Goal: Information Seeking & Learning: Learn about a topic

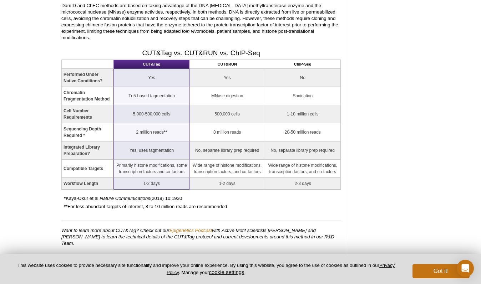
scroll to position [753, 0]
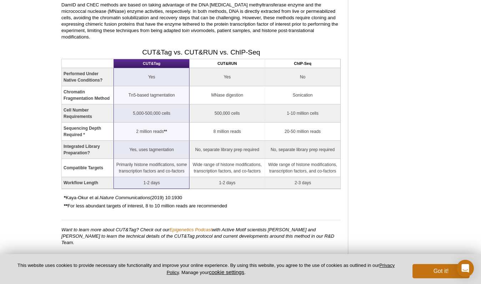
click at [138, 95] on td "Tn5-based tagmentation" at bounding box center [152, 95] width 76 height 18
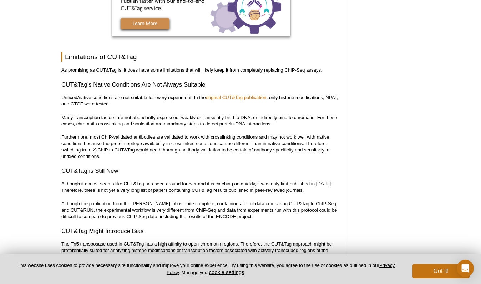
scroll to position [2306, 0]
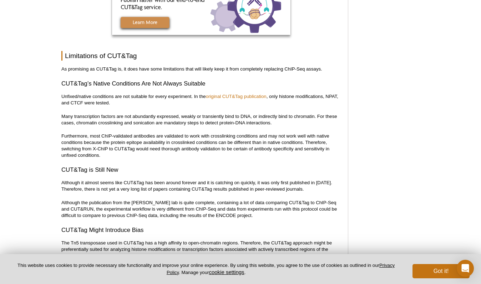
click at [188, 113] on p "Many transcription factors are not abundantly expressed, weakly or transiently …" at bounding box center [200, 119] width 279 height 13
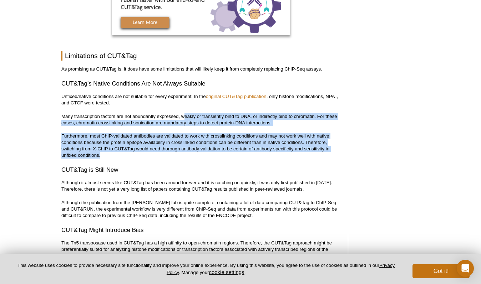
drag, startPoint x: 183, startPoint y: 102, endPoint x: 245, endPoint y: 143, distance: 74.8
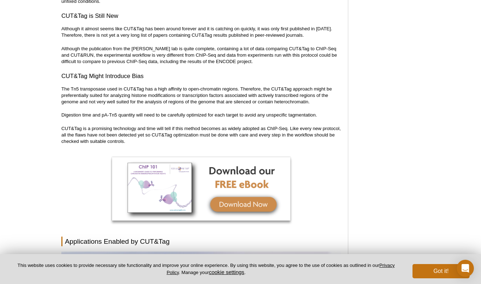
scroll to position [2471, 0]
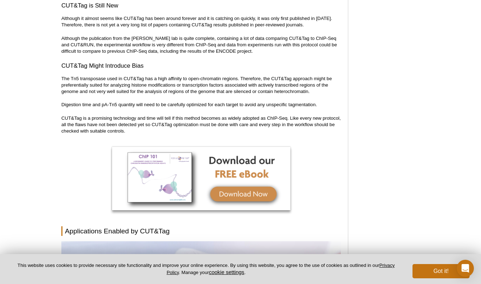
click at [323, 102] on p "Digestion time and pA-Tn5 quantity will need to be carefully optimized for each…" at bounding box center [200, 105] width 279 height 6
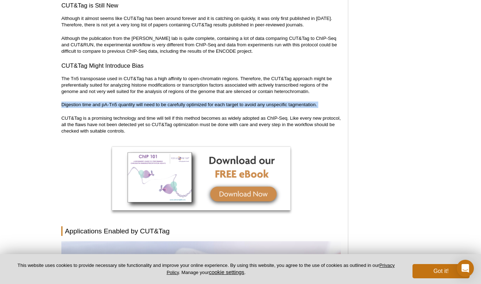
drag, startPoint x: 61, startPoint y: 92, endPoint x: 301, endPoint y: 97, distance: 240.1
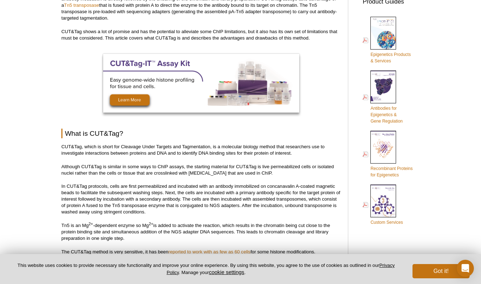
scroll to position [323, 0]
